Goal: Transaction & Acquisition: Purchase product/service

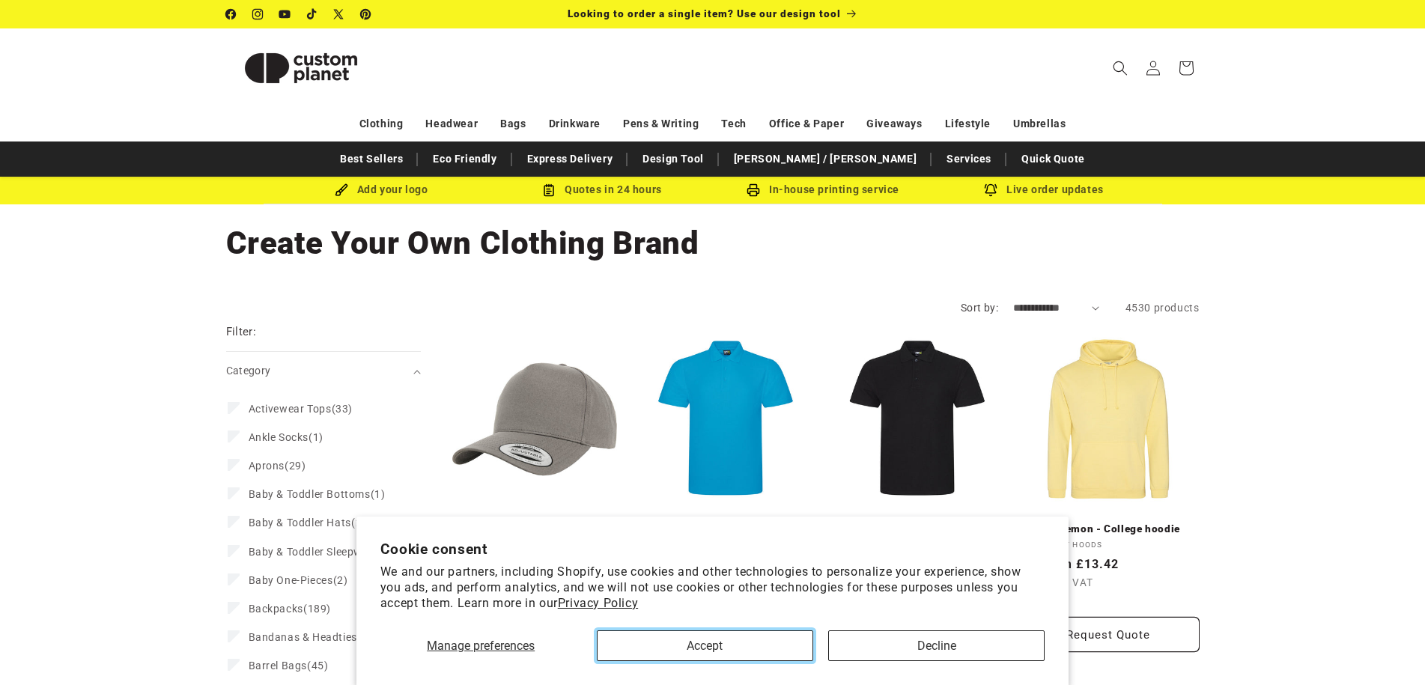
click at [668, 643] on button "Accept" at bounding box center [705, 645] width 216 height 31
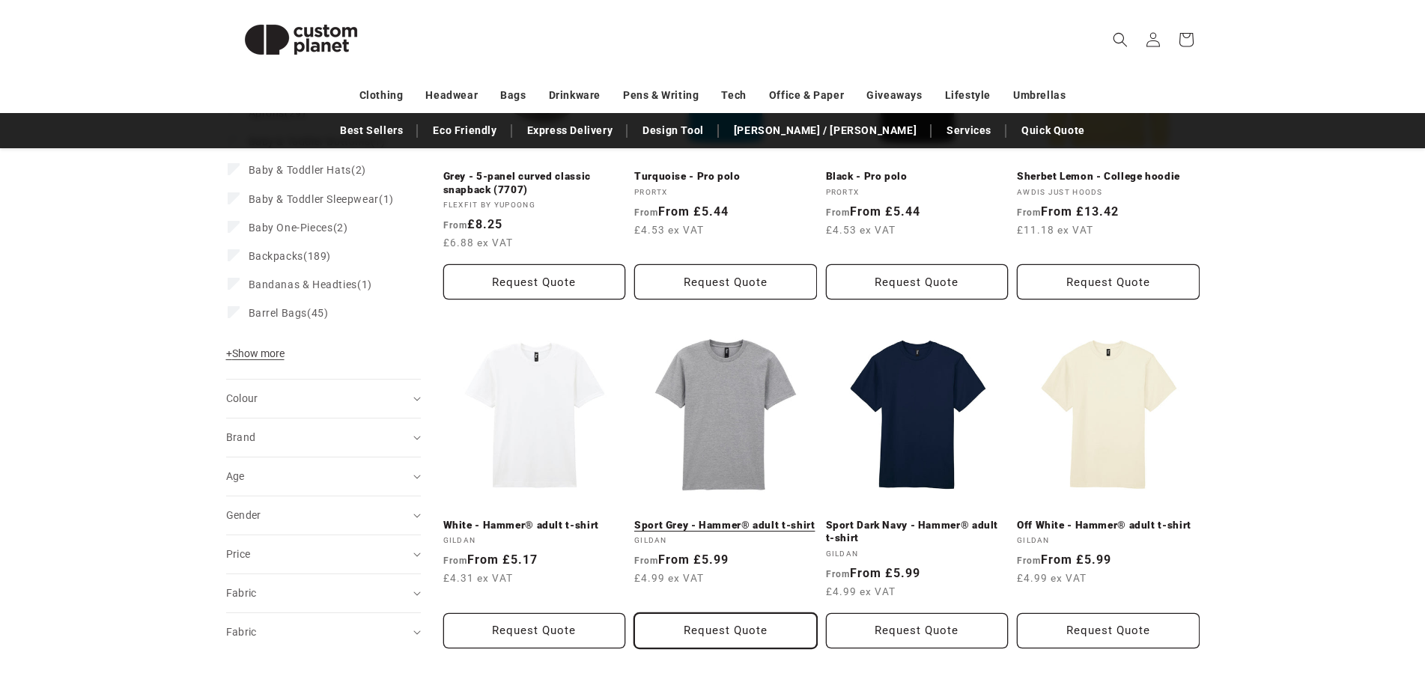
scroll to position [449, 0]
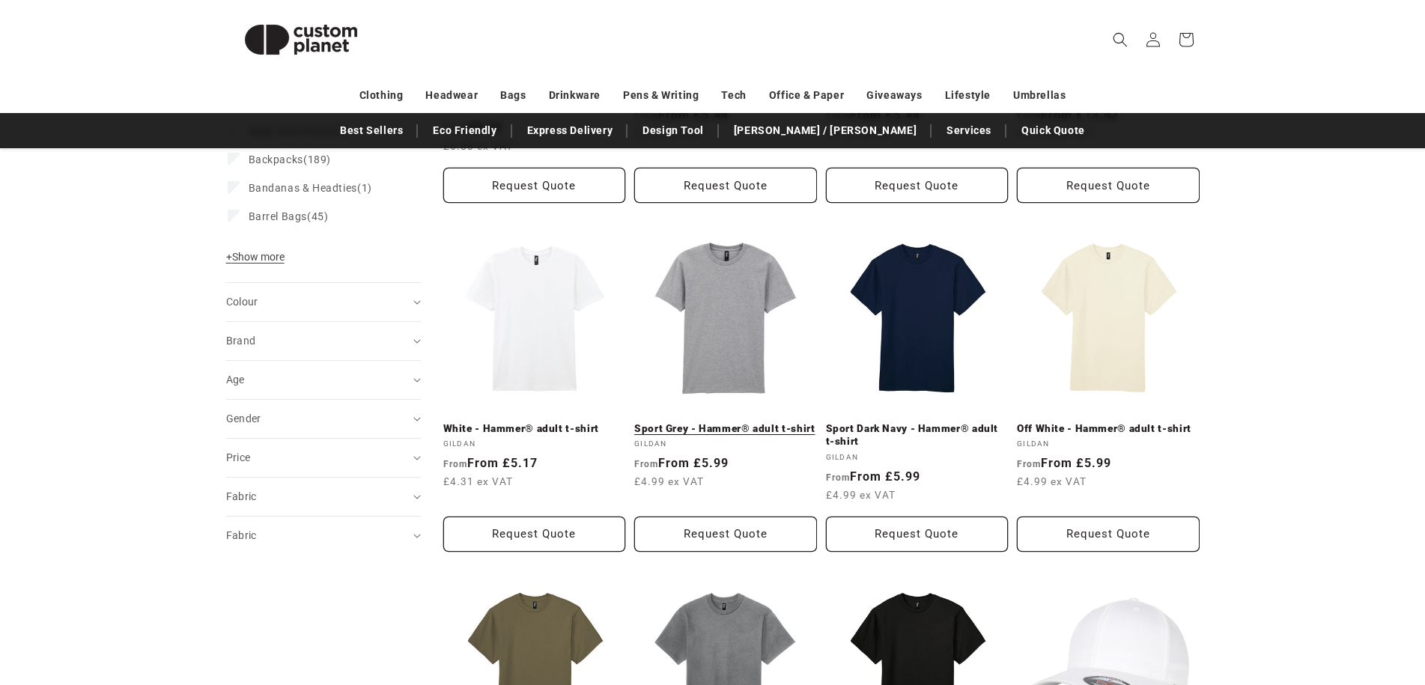
click at [723, 424] on link "Sport Grey - Hammer® adult t-shirt" at bounding box center [725, 428] width 183 height 13
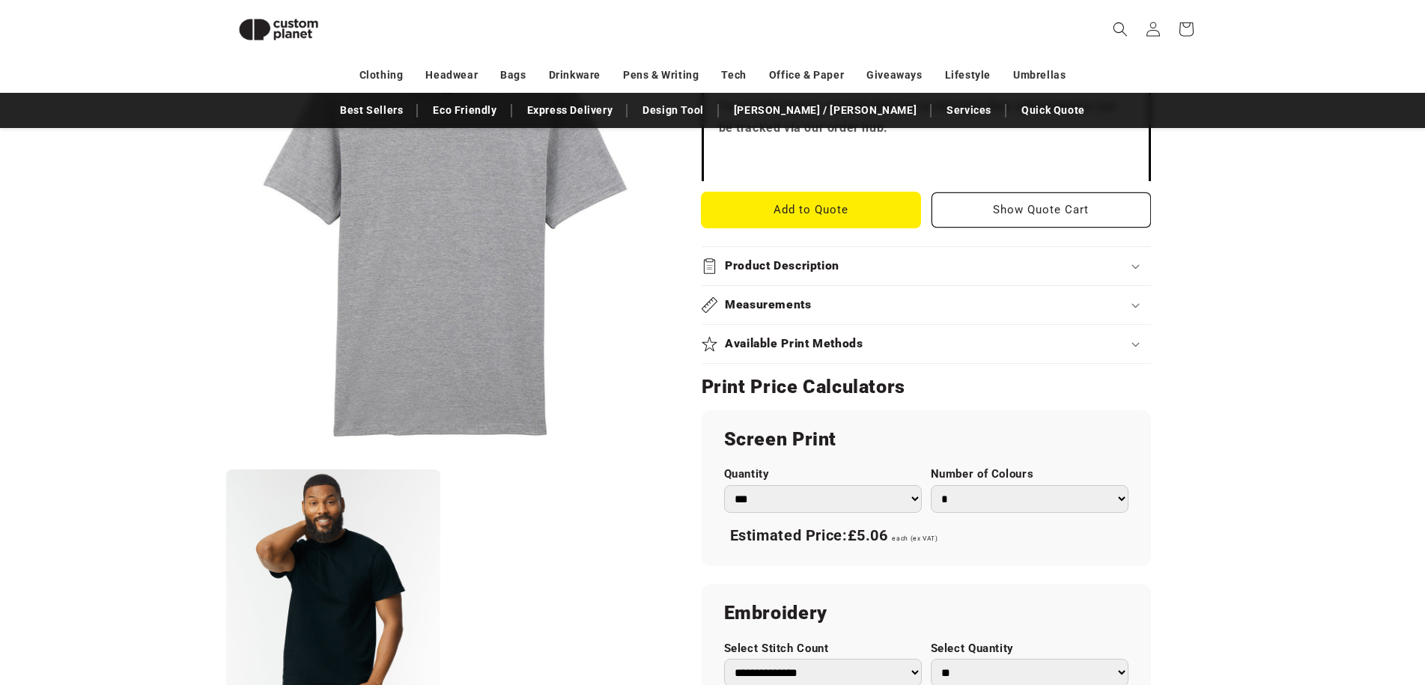
click at [752, 207] on button "Add to Quote" at bounding box center [810, 209] width 219 height 35
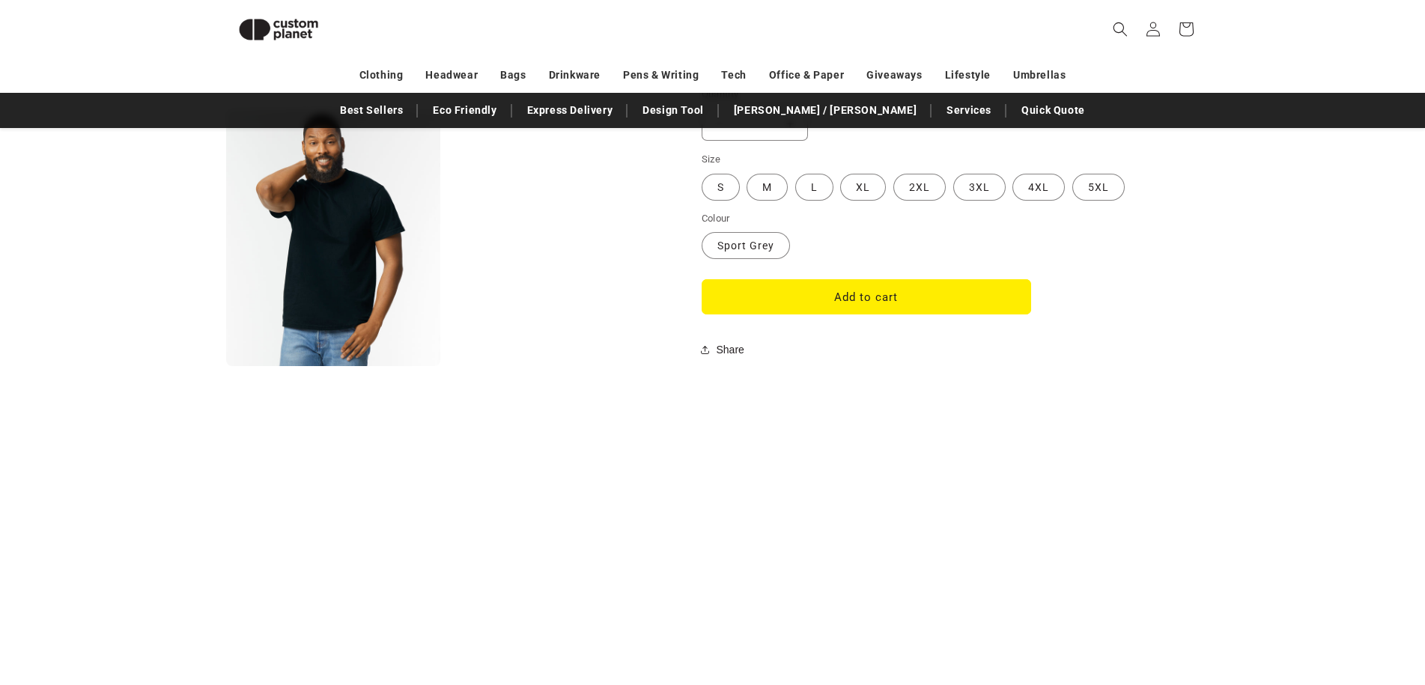
scroll to position [1327, 0]
